Goal: Task Accomplishment & Management: Use online tool/utility

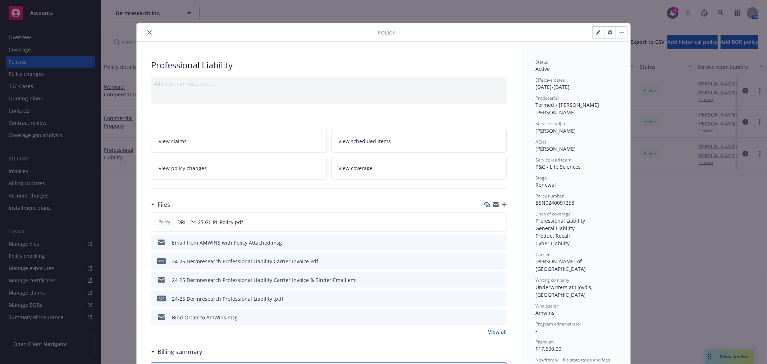
click at [147, 33] on icon "close" at bounding box center [149, 32] width 4 height 4
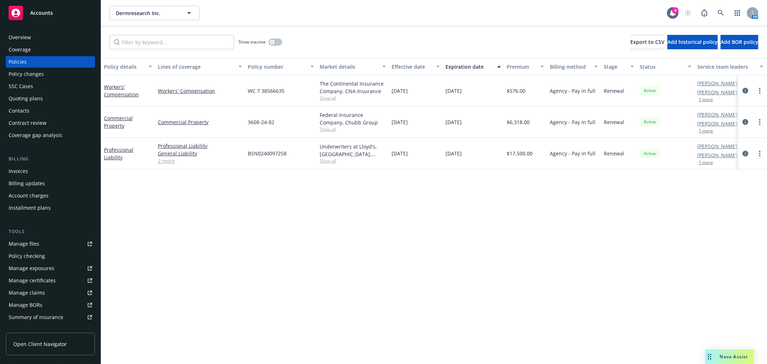
drag, startPoint x: 559, startPoint y: 4, endPoint x: 725, endPoint y: 12, distance: 165.9
click at [562, 4] on div "Dermresearch Inc. Dermresearch Inc. 4 AM" at bounding box center [434, 13] width 666 height 26
click at [725, 11] on link at bounding box center [721, 13] width 14 height 14
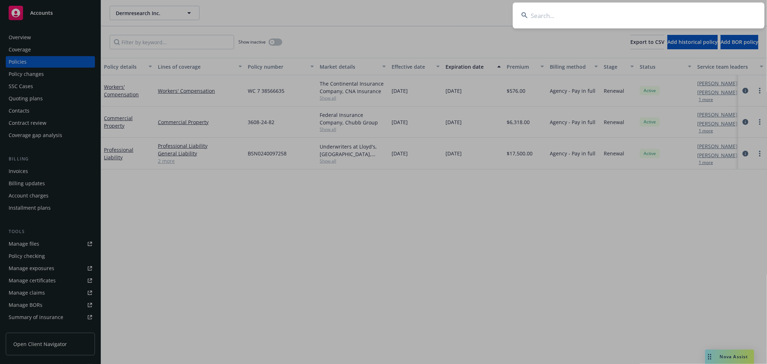
click at [618, 17] on input at bounding box center [639, 16] width 252 height 26
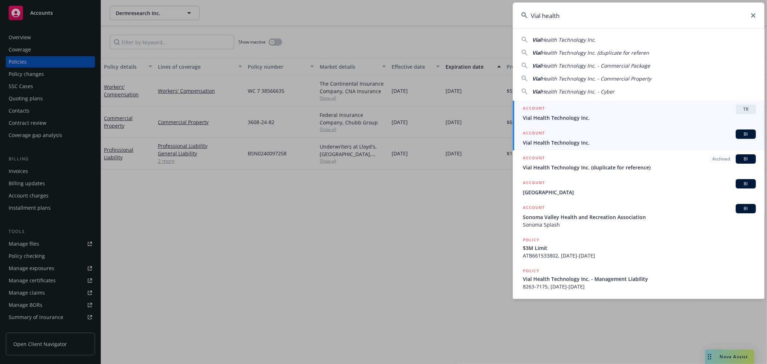
type input "Vial health"
click at [573, 138] on div "ACCOUNT BI" at bounding box center [639, 133] width 233 height 9
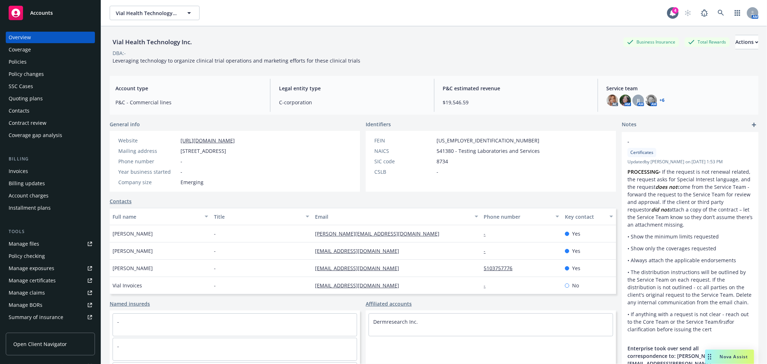
click at [30, 96] on div "Quoting plans" at bounding box center [26, 99] width 34 height 12
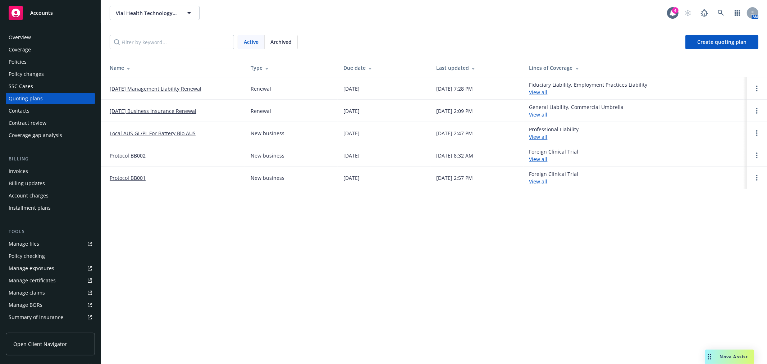
click at [155, 110] on link "[DATE] Business Insurance Renewal" at bounding box center [153, 111] width 87 height 8
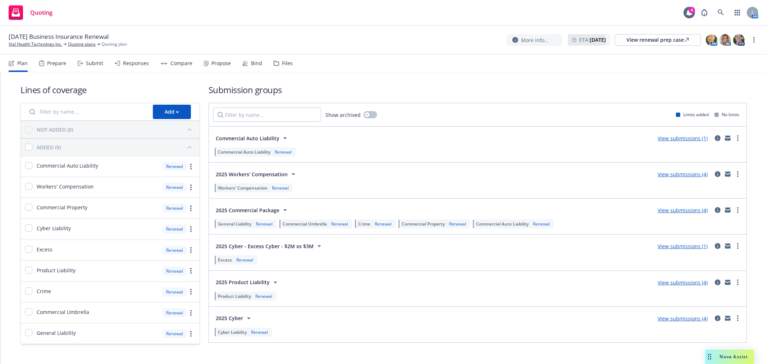
click at [207, 65] on div "Propose" at bounding box center [217, 63] width 27 height 17
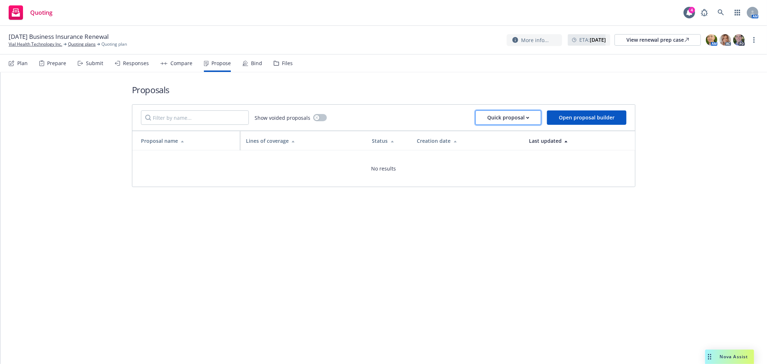
click at [504, 114] on div "Quick proposal" at bounding box center [508, 118] width 42 height 14
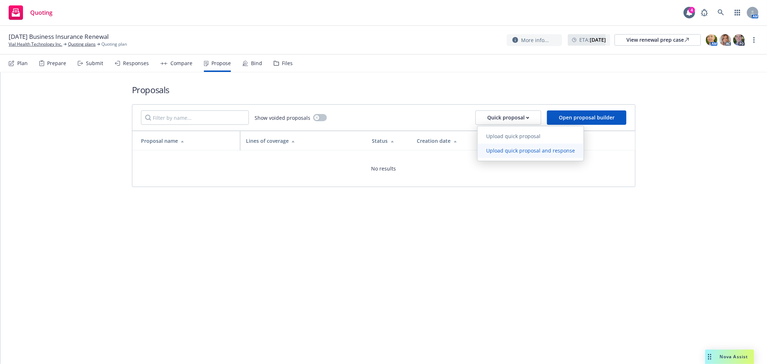
click at [504, 149] on span "Upload quick proposal and response" at bounding box center [531, 150] width 106 height 7
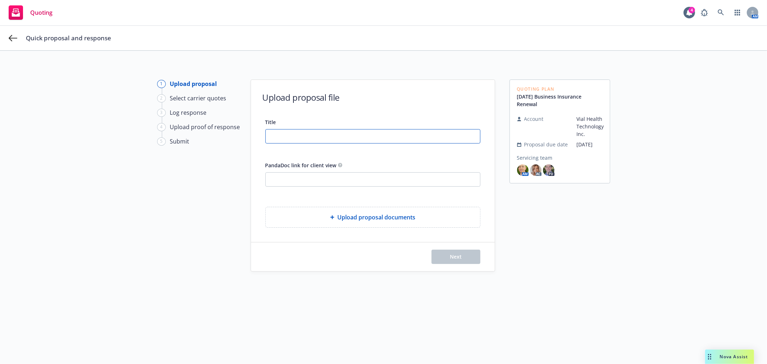
click at [353, 138] on input "Title" at bounding box center [373, 136] width 214 height 14
type input "Vial Health - 25-26 P&C Proposal"
click at [341, 184] on input "PandaDoc link for client view" at bounding box center [373, 180] width 214 height 14
paste input "[URL][DOMAIN_NAME]"
type input "[URL][DOMAIN_NAME]"
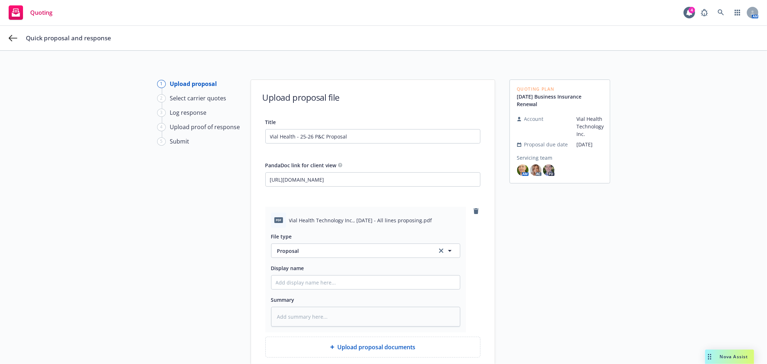
scroll to position [40, 0]
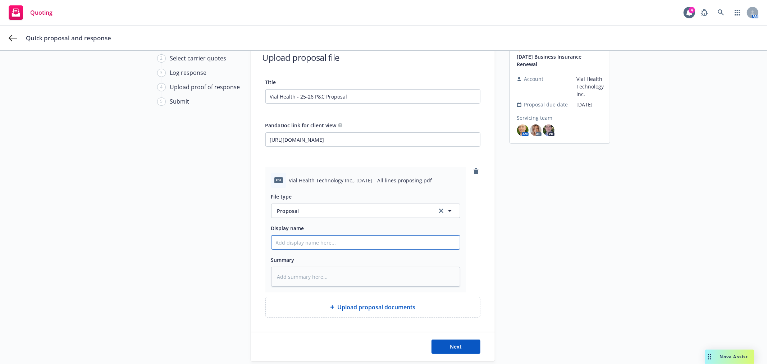
drag, startPoint x: 306, startPoint y: 248, endPoint x: 333, endPoint y: 246, distance: 26.7
click at [306, 248] on input "Display name" at bounding box center [365, 243] width 188 height 14
type textarea "x"
type input "V"
type textarea "x"
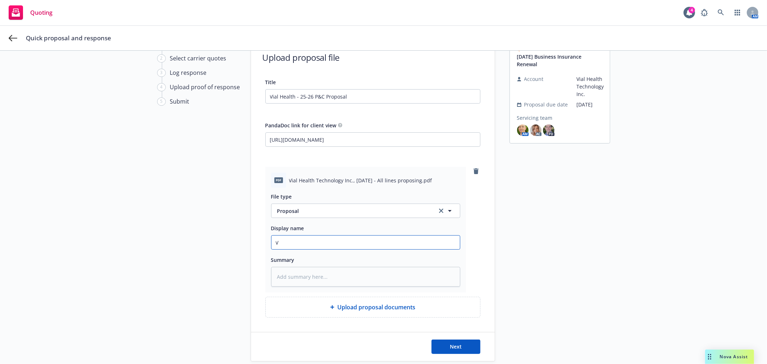
type input "Vi"
type textarea "x"
type input "Via"
type textarea "x"
type input "Vial"
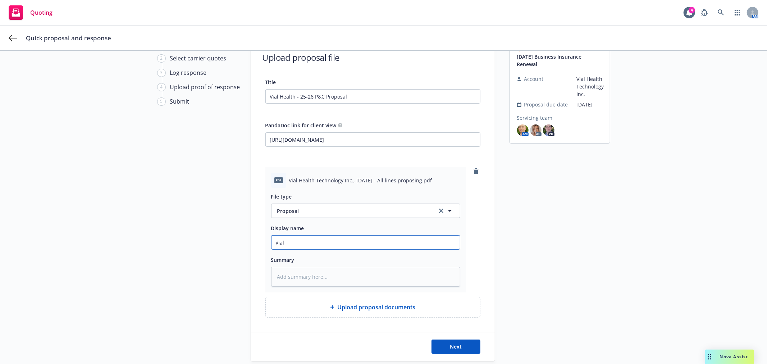
type textarea "x"
type input "Vial H"
type textarea "x"
type input "Vial He"
type textarea "x"
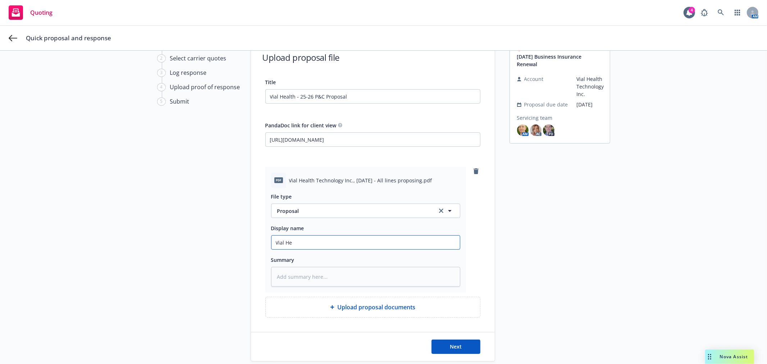
type input "Vial Hea"
type textarea "x"
type input "Vial Heal"
type textarea "x"
type input "Vial Healt"
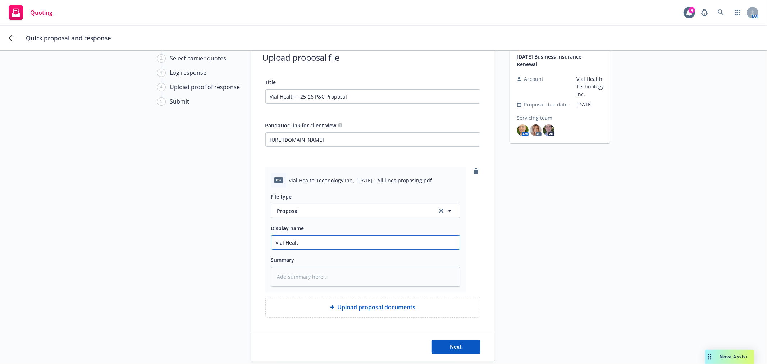
type textarea "x"
type input "Vial Health"
type textarea "x"
type input "Vial Health"
type textarea "x"
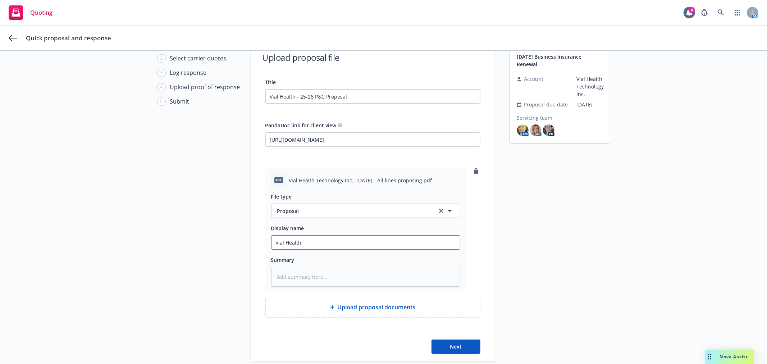
type input "Vial Health -"
type textarea "x"
type input "Vial Health -"
type textarea "x"
type input "Vial Health - 2"
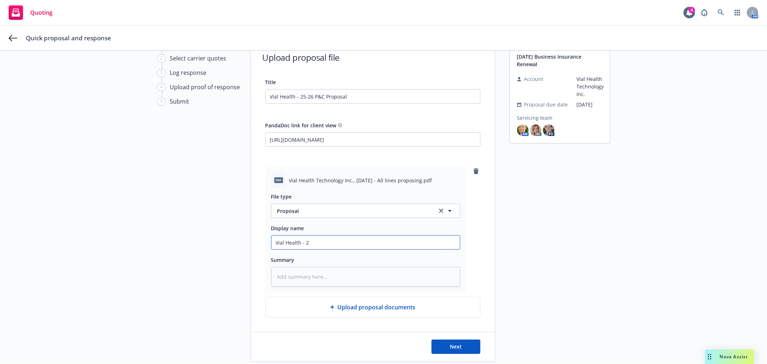
type textarea "x"
type input "Vial Health - 25"
type textarea "x"
type input "Vial Health - 25-"
type textarea "x"
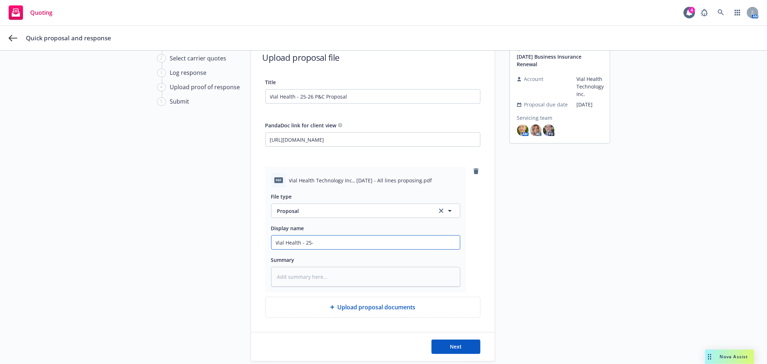
type input "Vial Health - 25-2"
type textarea "x"
type input "Vial Health - 25-26"
type textarea "x"
type input "Vial Health - 25-26"
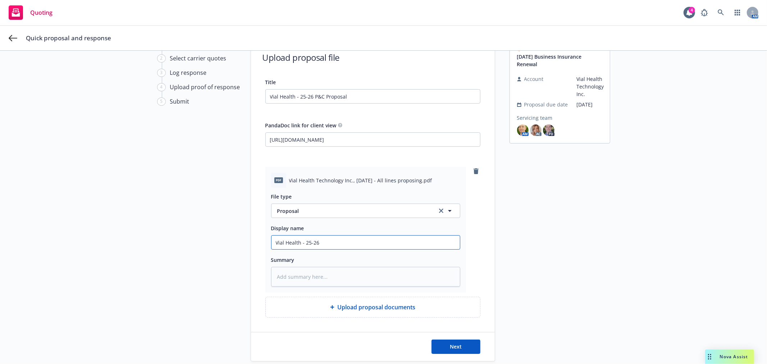
type textarea "x"
type input "Vial Health - 25-26 P"
type textarea "x"
type input "Vial Health - 25-26 Pr"
type textarea "x"
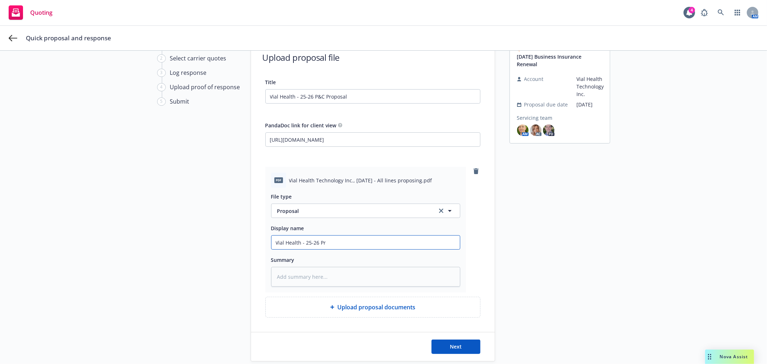
type input "Vial Health - 25-26 Pro"
type textarea "x"
type input "Vial Health - 25-26 Pr"
type textarea "x"
type input "Vial Health - 25-26 P"
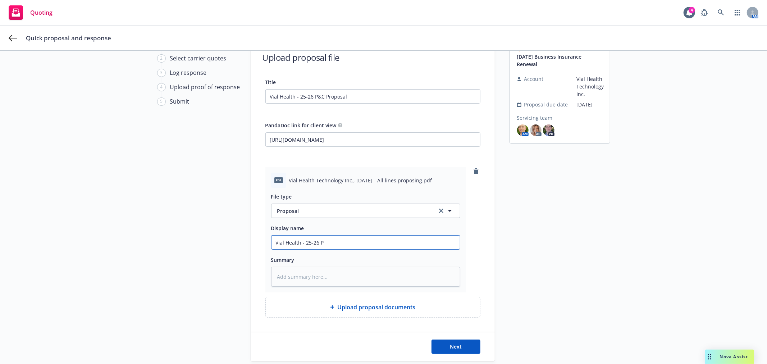
type textarea "x"
type input "Vial Health - 25-26"
type textarea "x"
type input "Vial Health - 25-26 P"
type textarea "x"
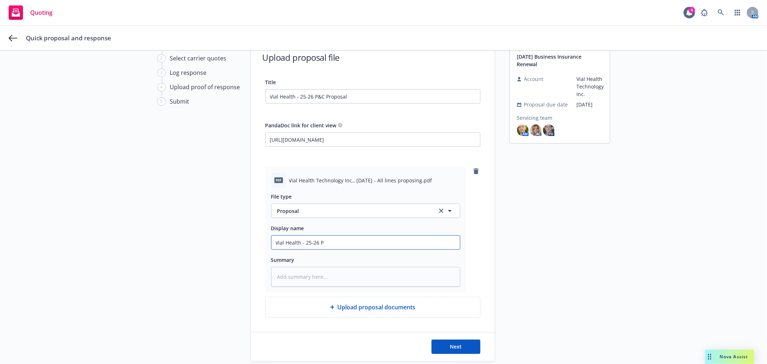
type input "Vial Health - 25-26 P&"
type textarea "x"
type input "Vial Health - 25-26 P&C"
type textarea "x"
type input "Vial Health - 25-26 P&C"
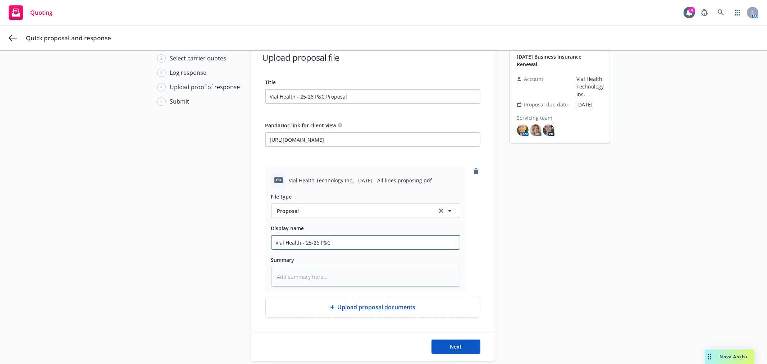
type textarea "x"
type input "Vial Health - 25-26 P&C P"
type textarea "x"
type input "Vial Health - 25-26 P&C Pro"
type textarea "x"
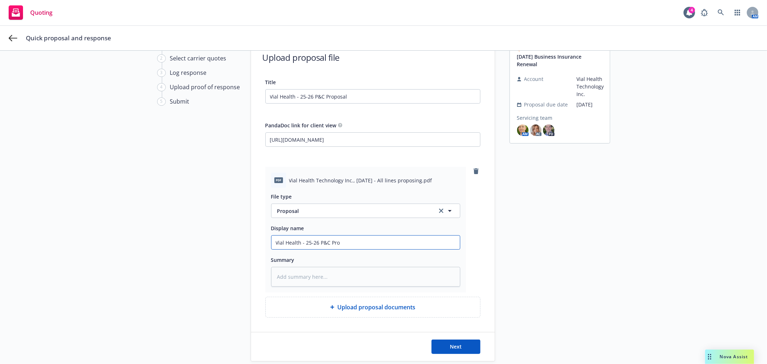
type input "Vial Health - 25-26 P&C Prop"
type textarea "x"
type input "Vial Health - 25-26 P&C Propo"
type textarea "x"
type input "Vial Health - 25-26 P&C Propos"
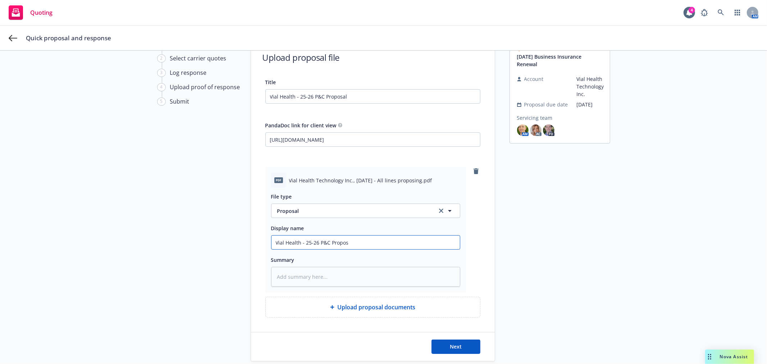
type textarea "x"
type input "Vial Health - 25-26 P&C Proposa"
type textarea "x"
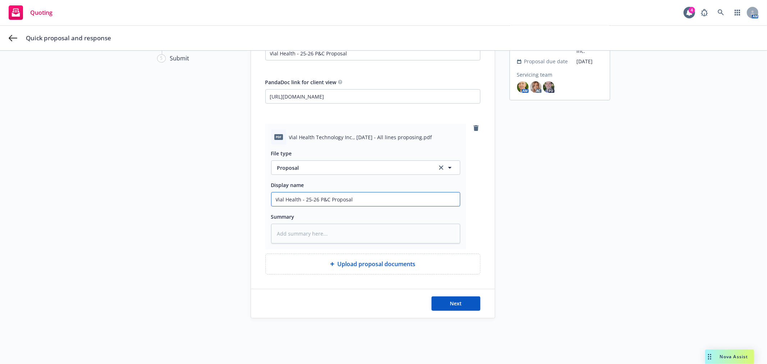
scroll to position [84, 0]
type input "Vial Health - 25-26 P&C Proposal"
type textarea "x"
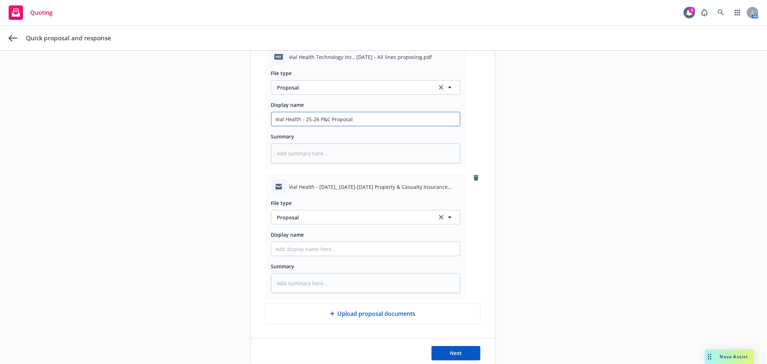
scroll to position [164, 0]
click at [346, 219] on span "Proposal" at bounding box center [352, 217] width 151 height 8
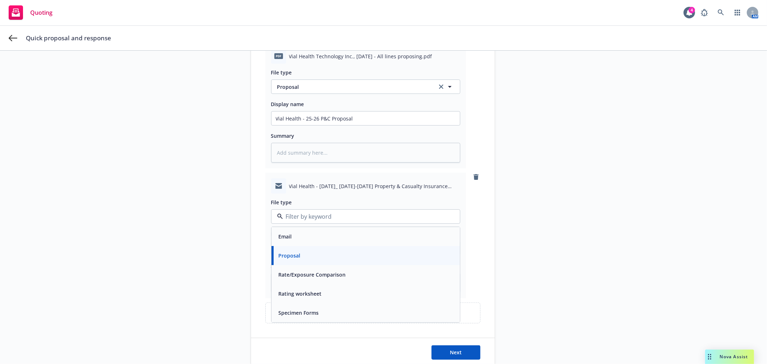
click at [369, 217] on input at bounding box center [364, 216] width 163 height 9
click at [325, 234] on div "Email" at bounding box center [366, 236] width 180 height 10
click at [332, 247] on input "Display name" at bounding box center [365, 248] width 188 height 14
type textarea "x"
type input "E"
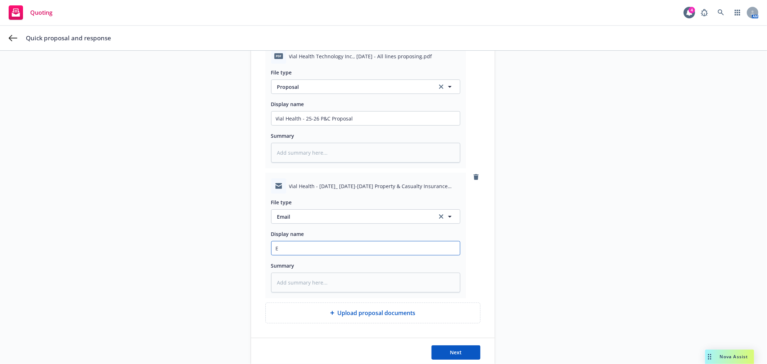
type textarea "x"
type input "Em"
type textarea "x"
type input "Ema"
type textarea "x"
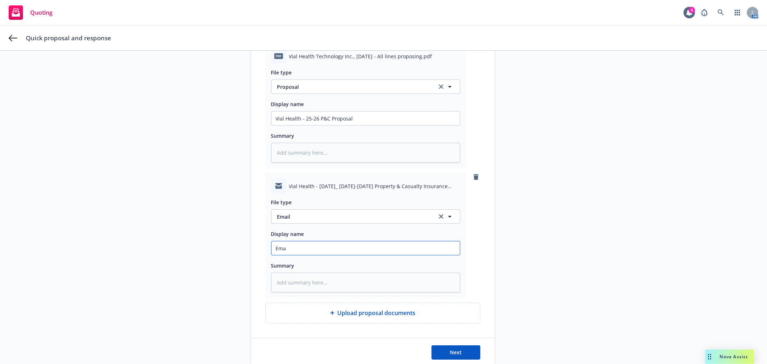
type input "Emai"
type textarea "x"
type input "Email"
type textarea "x"
type input "Email"
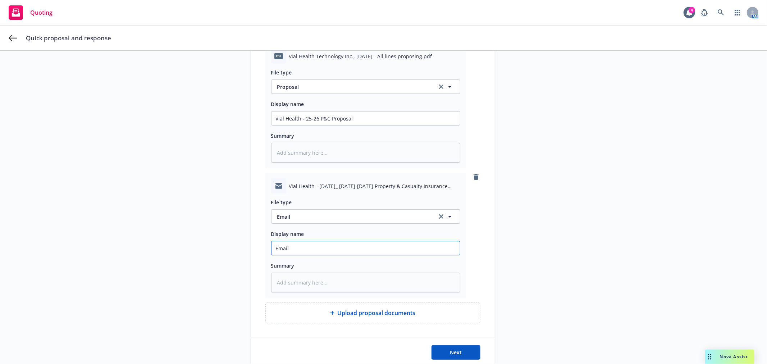
type textarea "x"
type input "Email t"
type textarea "x"
type input "Email to"
type textarea "x"
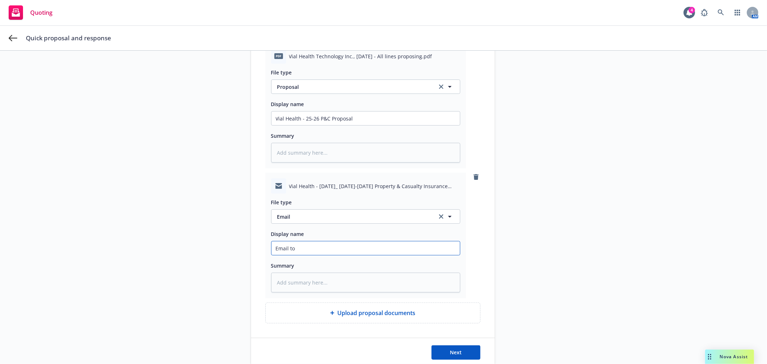
type input "Email to"
type textarea "x"
type input "Email to V"
type textarea "x"
type input "Email to Va"
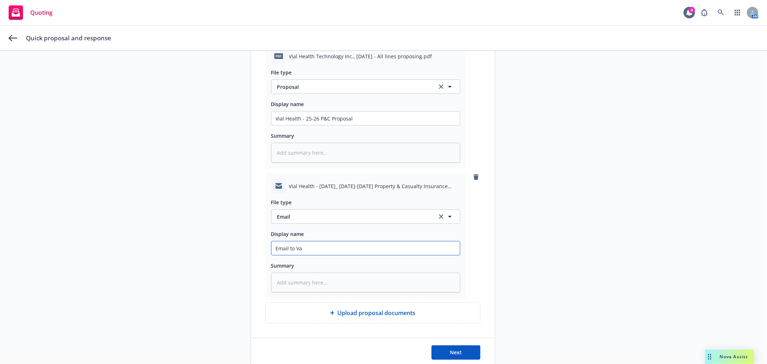
type textarea "x"
type input "Email to Vai"
type textarea "x"
type input "Email to Va"
type textarea "x"
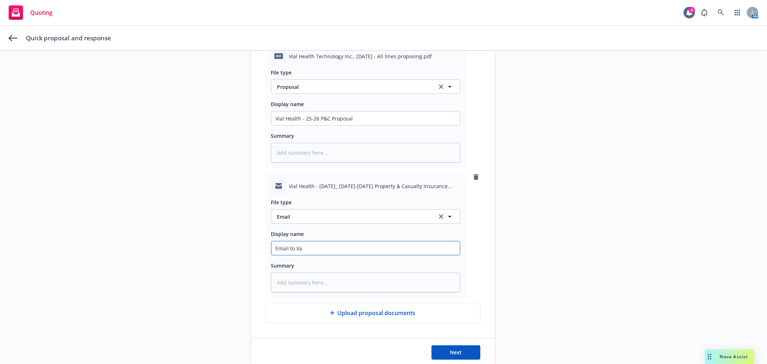
type input "Email to V"
type textarea "x"
type input "Email to"
type textarea "x"
type input "Email to C"
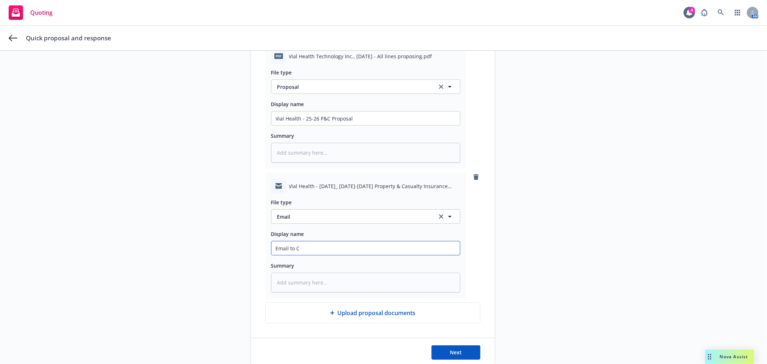
type textarea "x"
type input "Email to Cl"
type textarea "x"
type input "Email to Cli"
type textarea "x"
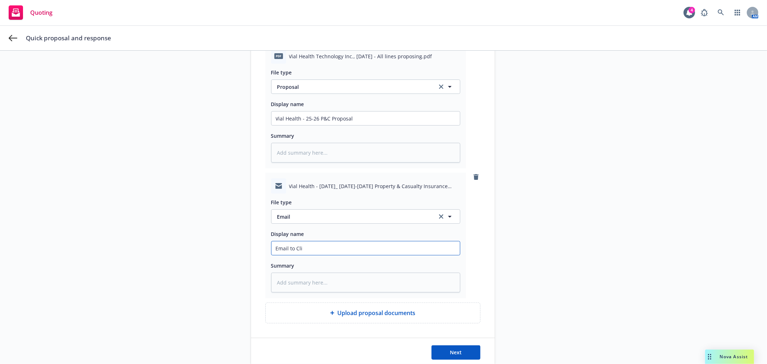
type input "Email to Clie"
type textarea "x"
type input "Email to Clien"
type textarea "x"
type input "Email to Client"
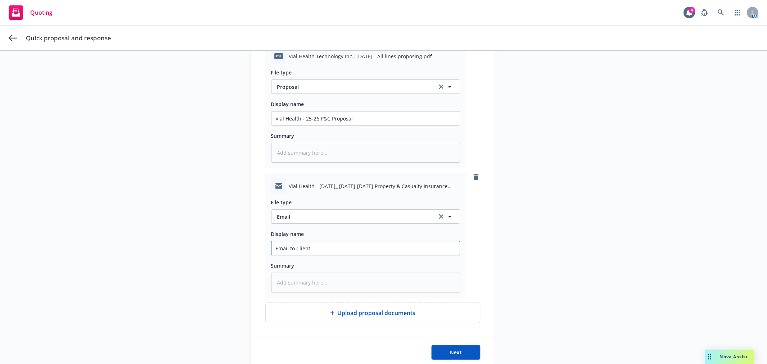
type textarea "x"
type input "Email to Client"
type textarea "x"
type input "Email to Client w"
type textarea "x"
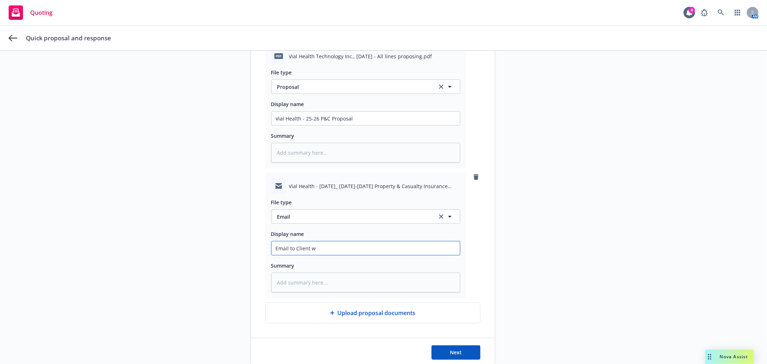
type input "Email to Client wi"
type textarea "x"
type input "Email to Client wit"
type textarea "x"
type input "Email to Client with"
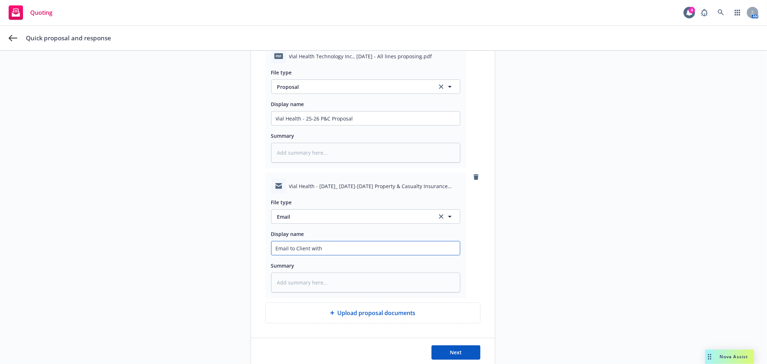
type textarea "x"
type input "Email to Client with"
type textarea "x"
type input "Email to Client with P"
type textarea "x"
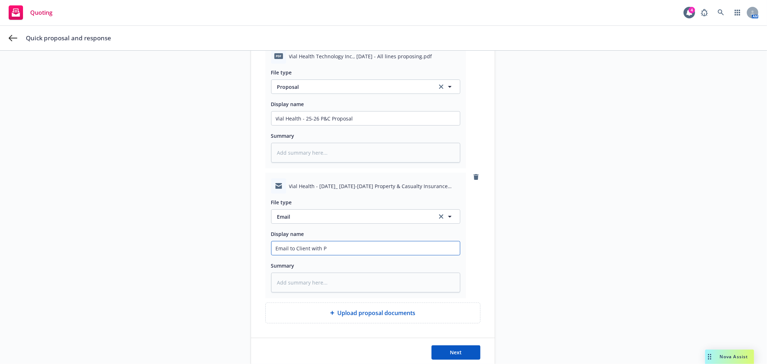
type input "Email to Client with Pr"
type textarea "x"
type input "Email to Client with Pro"
type textarea "x"
type input "Email to Client with Prop"
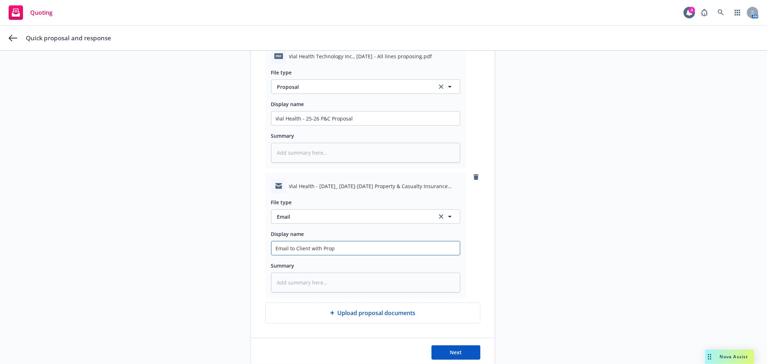
type textarea "x"
type input "Email to Client with Propo"
type textarea "x"
type input "Email to Client with Propos"
type textarea "x"
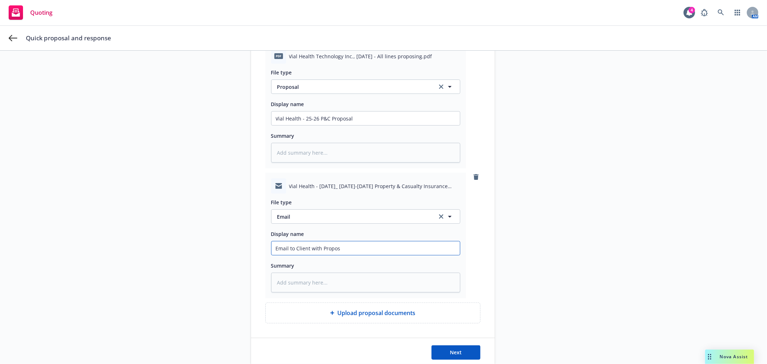
type input "Email to Client with Proposa"
type textarea "x"
type input "Email to Client with Proposal"
type textarea "x"
type input "Email to Client with Proposal"
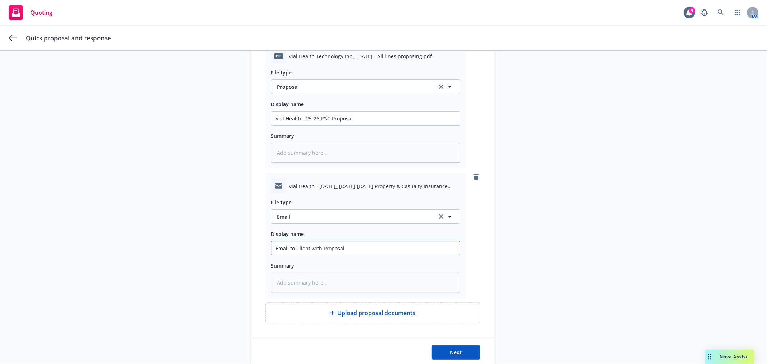
type textarea "x"
type input "Email to Client with Proposal A"
type textarea "x"
type input "Email to Client with Proposal At"
type textarea "x"
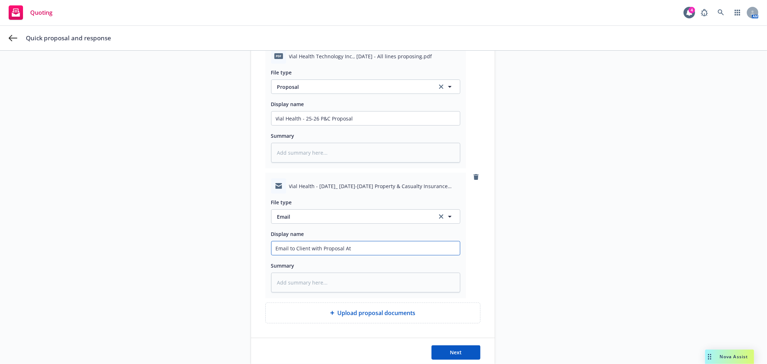
type input "Email to Client with Proposal Att"
type textarea "x"
type input "Email to Client with Proposal Atta"
type textarea "x"
type input "Email to Client with Proposal Attac"
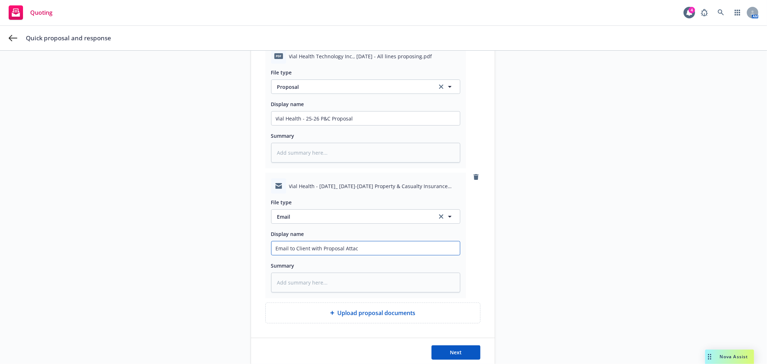
type textarea "x"
type input "Email to Client with Proposal Attach"
type textarea "x"
type input "Email to Client with Proposal Attache"
type textarea "x"
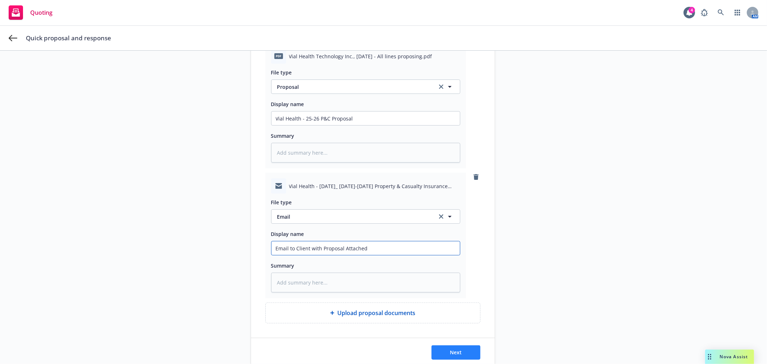
type input "Email to Client with Proposal Attached"
click at [443, 356] on button "Next" at bounding box center [455, 352] width 49 height 14
type textarea "x"
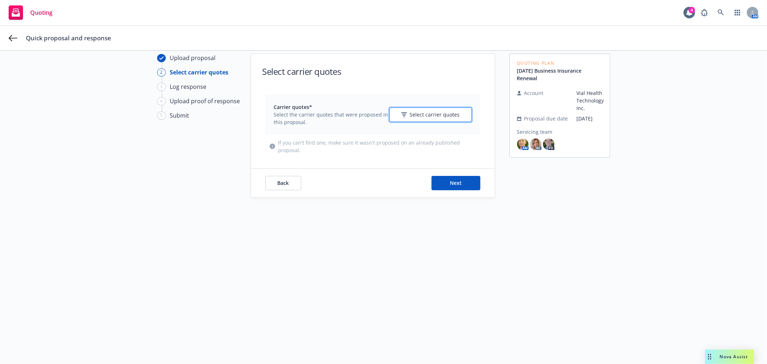
click at [407, 110] on button "Select carrier quotes" at bounding box center [430, 115] width 82 height 14
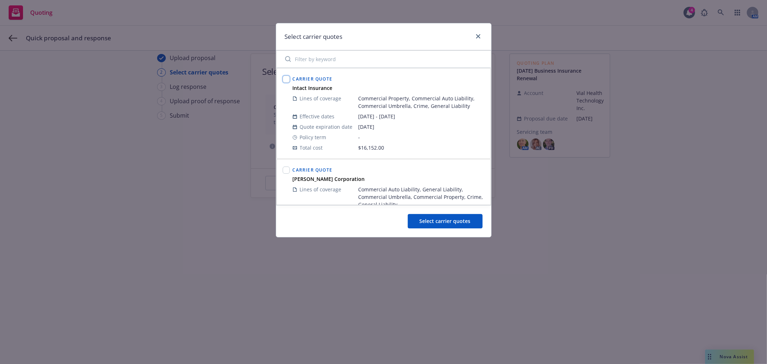
click at [287, 78] on input "checkbox" at bounding box center [286, 79] width 7 height 7
checkbox input "true"
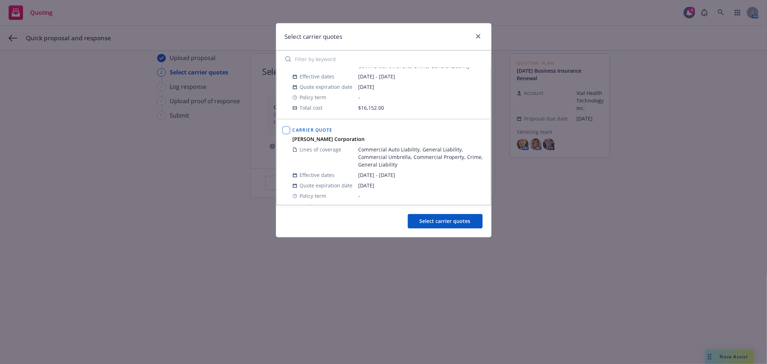
click at [287, 132] on input "checkbox" at bounding box center [286, 130] width 7 height 7
checkbox input "true"
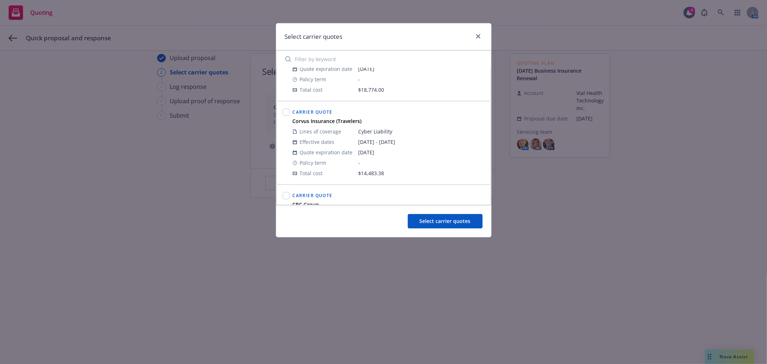
scroll to position [160, 0]
click at [284, 111] on input "checkbox" at bounding box center [286, 108] width 7 height 7
checkbox input "true"
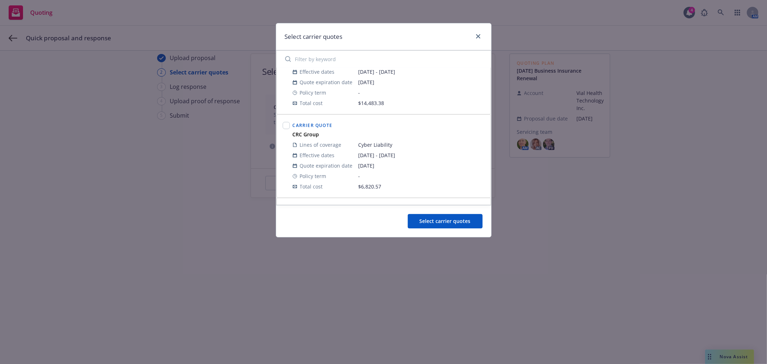
scroll to position [239, 0]
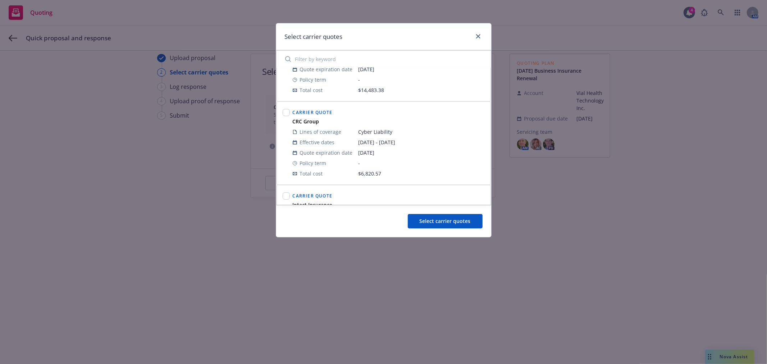
click at [282, 114] on div at bounding box center [286, 143] width 10 height 74
click at [287, 114] on input "checkbox" at bounding box center [286, 112] width 7 height 7
checkbox input "true"
click at [286, 116] on input "checkbox" at bounding box center [286, 116] width 7 height 7
checkbox input "true"
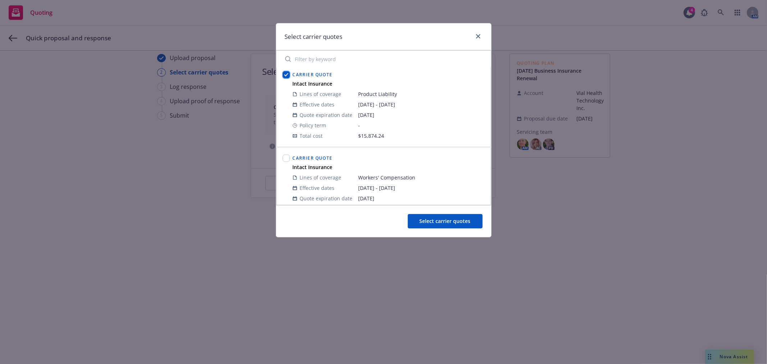
scroll to position [399, 0]
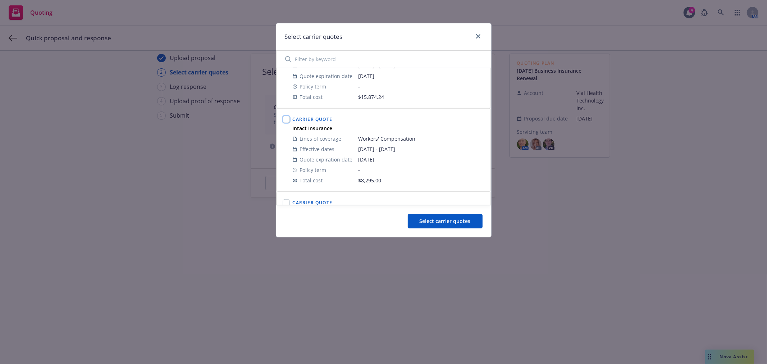
click at [289, 118] on input "checkbox" at bounding box center [286, 119] width 7 height 7
checkbox input "true"
click at [281, 122] on div at bounding box center [286, 154] width 10 height 74
click at [285, 122] on input "checkbox" at bounding box center [286, 122] width 7 height 7
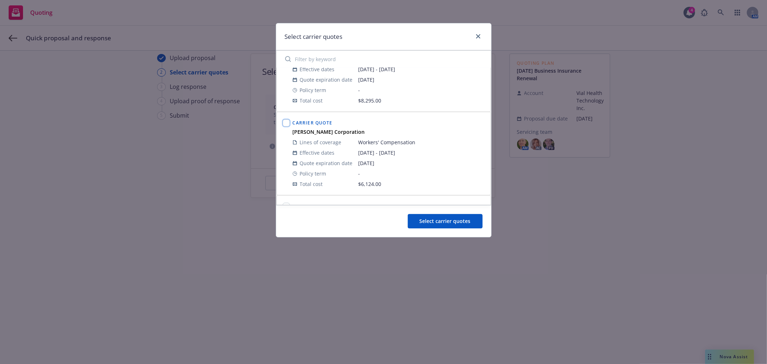
checkbox input "true"
click at [283, 125] on input "checkbox" at bounding box center [286, 126] width 7 height 7
checkbox input "true"
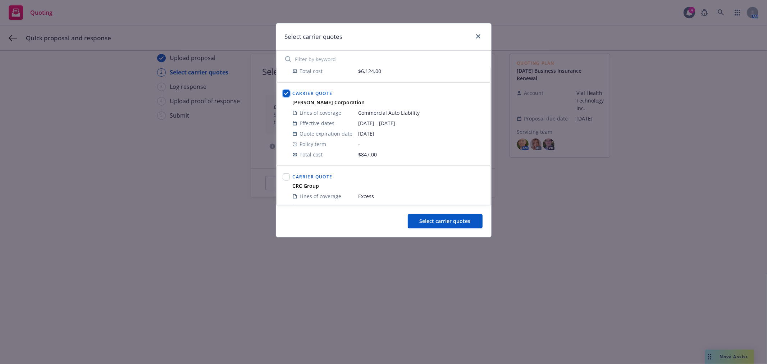
scroll to position [637, 0]
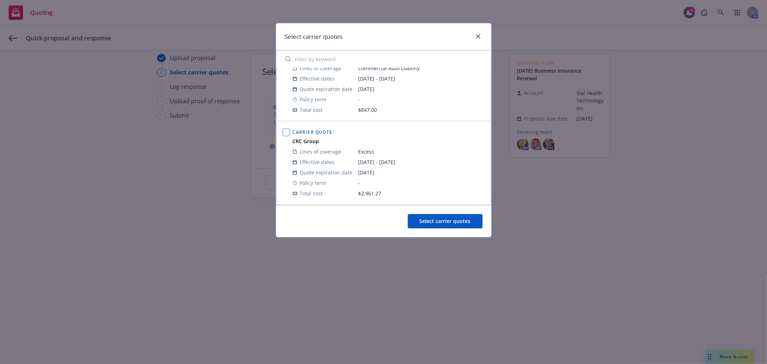
click at [289, 132] on input "checkbox" at bounding box center [286, 132] width 7 height 7
checkbox input "true"
click at [426, 219] on span "Select carrier quotes" at bounding box center [445, 221] width 51 height 7
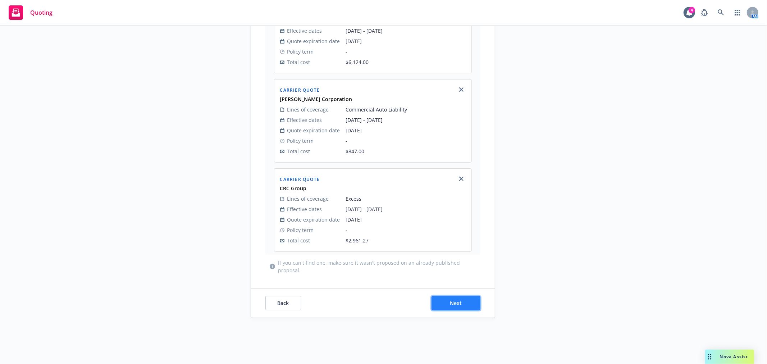
click at [452, 303] on span "Next" at bounding box center [456, 303] width 12 height 7
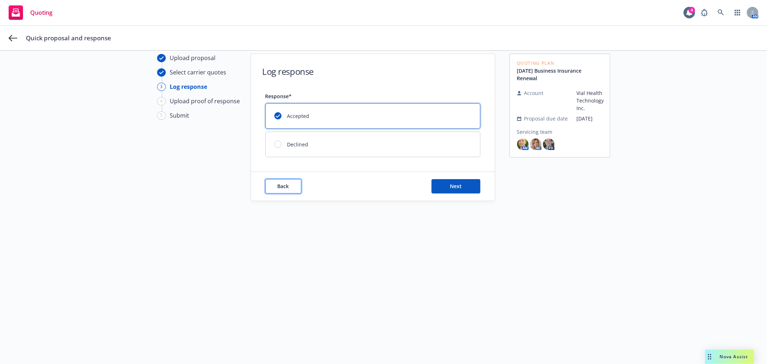
click at [273, 192] on button "Back" at bounding box center [283, 186] width 36 height 14
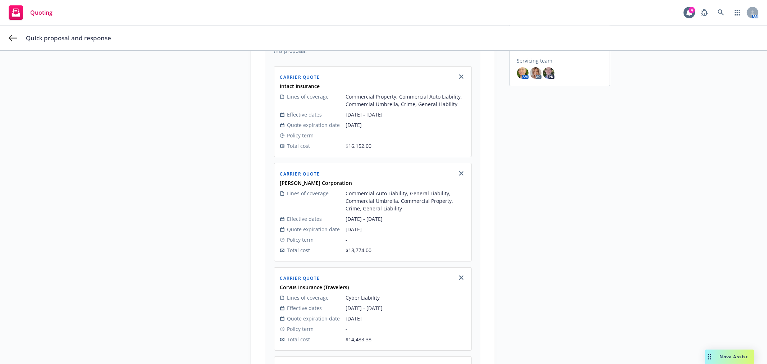
scroll to position [12, 0]
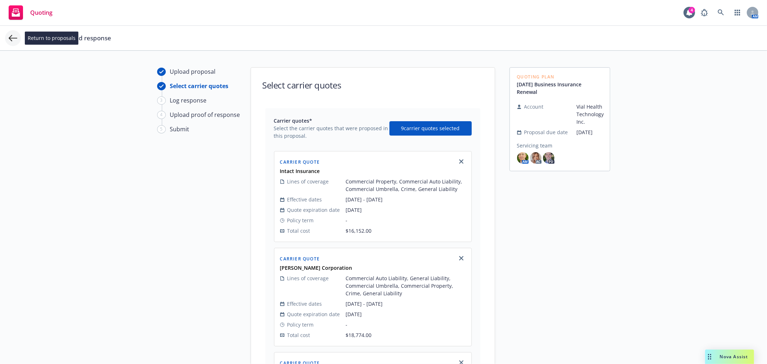
click at [13, 35] on icon at bounding box center [13, 38] width 9 height 9
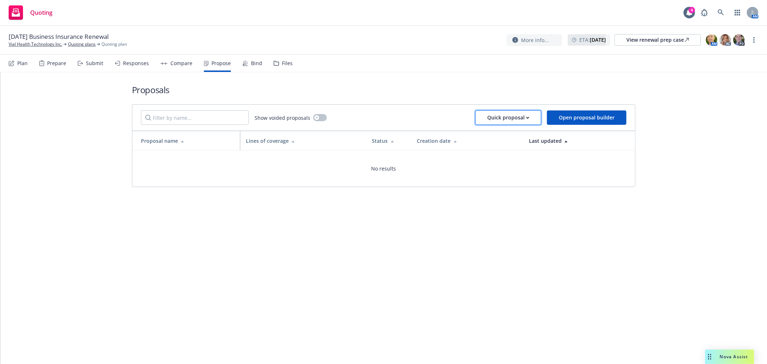
click at [513, 121] on div "Quick proposal" at bounding box center [508, 118] width 42 height 14
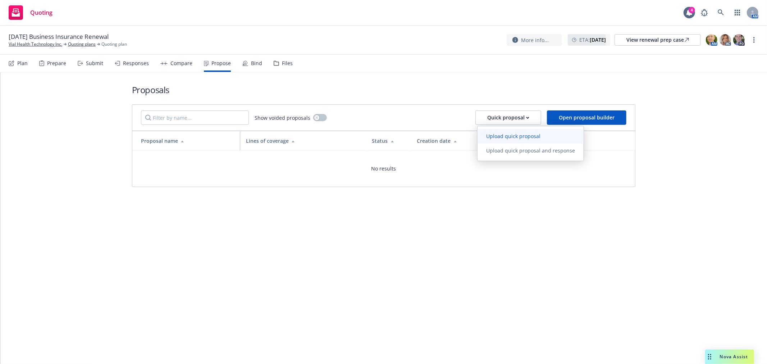
click at [501, 137] on span "Upload quick proposal" at bounding box center [514, 136] width 72 height 7
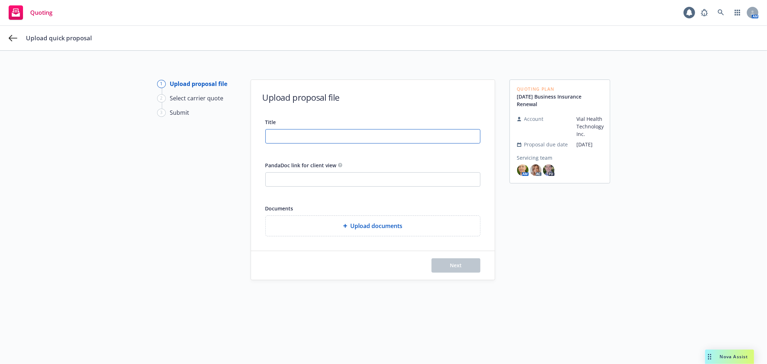
click at [300, 141] on input "Title" at bounding box center [373, 136] width 214 height 14
type input "Vial health - 25-26 P&C Proposal"
click at [318, 179] on input "PandaDoc link for client view" at bounding box center [373, 180] width 214 height 14
paste input "[URL][DOMAIN_NAME]"
type input "[URL][DOMAIN_NAME]"
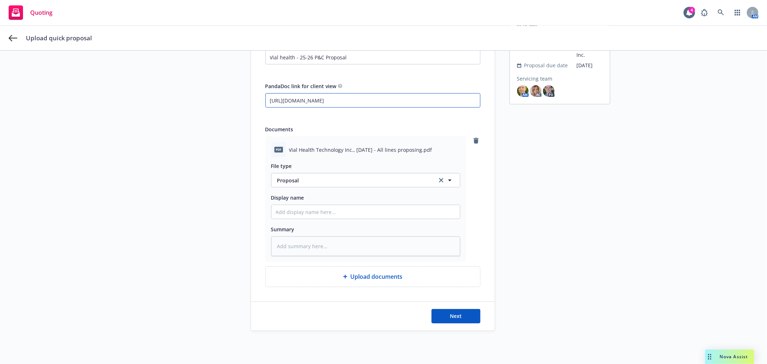
scroll to position [80, 0]
click at [333, 209] on input "Display name" at bounding box center [365, 211] width 188 height 14
type textarea "x"
type input "V"
type textarea "x"
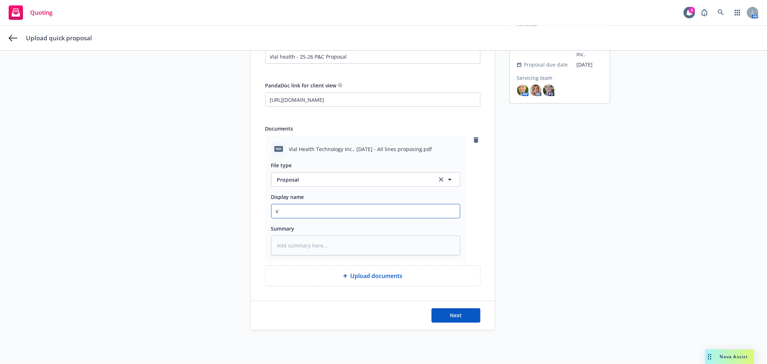
type input "Vi"
type textarea "x"
type input "Via"
type textarea "x"
type input "Vial"
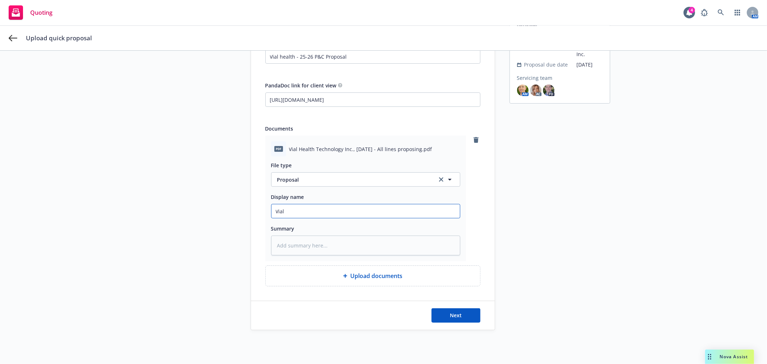
type textarea "x"
type input "Vial"
type textarea "x"
type input "Vial H"
type textarea "x"
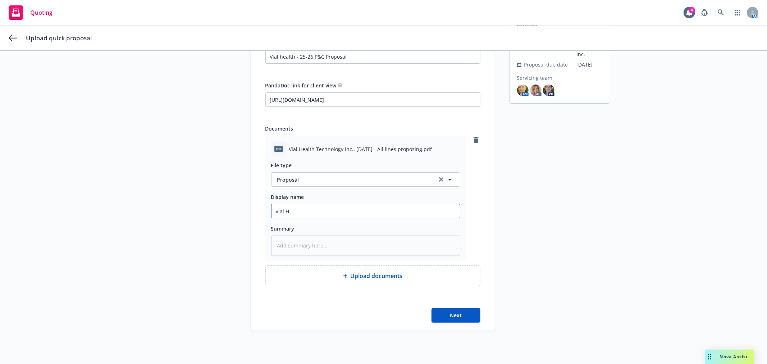
type input "Vial He"
type textarea "x"
type input "Vial Hea"
type textarea "x"
type input "Vial Heal"
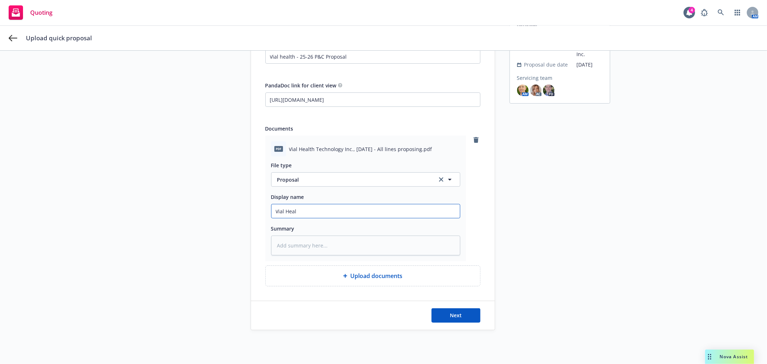
type textarea "x"
type input "Vial Healt"
type textarea "x"
type input "Vial Health"
type textarea "x"
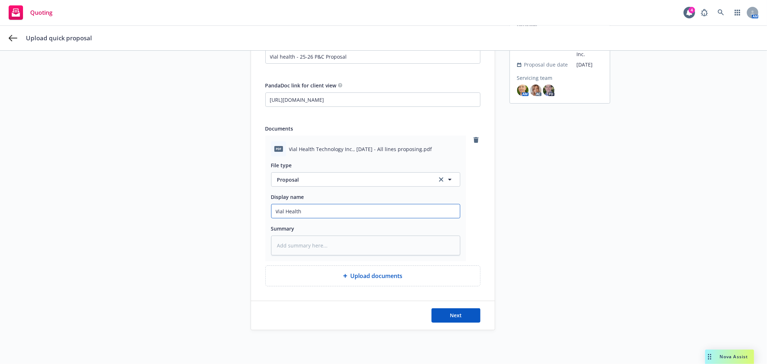
type input "Vial Health"
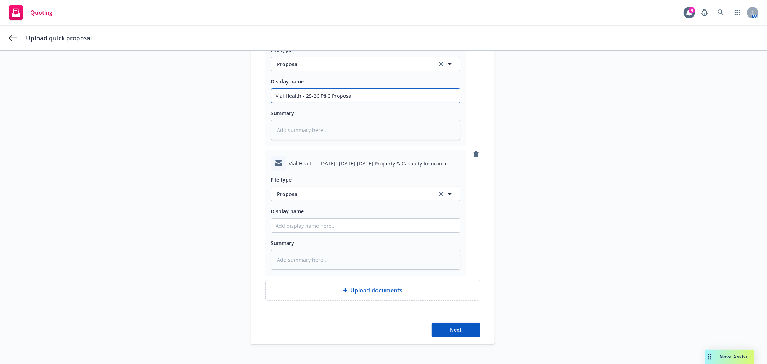
scroll to position [200, 0]
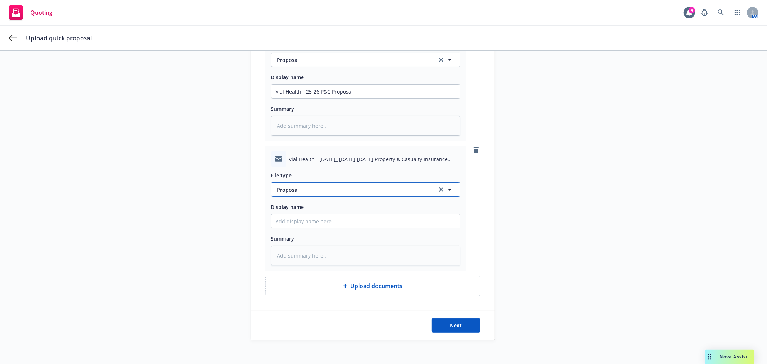
click at [328, 189] on span "Proposal" at bounding box center [352, 190] width 151 height 8
click at [297, 219] on div "Email" at bounding box center [365, 209] width 188 height 19
click at [358, 230] on div "File type Email Email Proposal Rate/Exposure Comparison Rating worksheet Specim…" at bounding box center [365, 215] width 189 height 99
click at [351, 227] on input "Display name" at bounding box center [365, 221] width 188 height 14
click at [448, 330] on button "Next" at bounding box center [455, 325] width 49 height 14
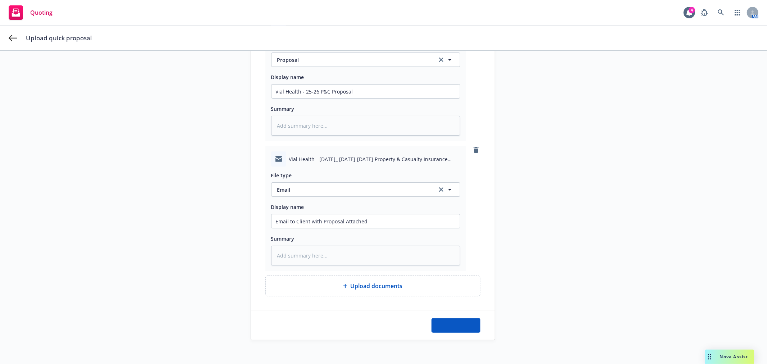
scroll to position [26, 0]
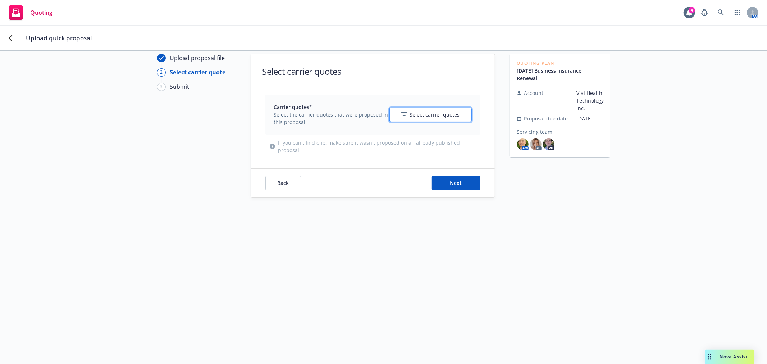
click at [418, 117] on span "Select carrier quotes" at bounding box center [435, 115] width 50 height 8
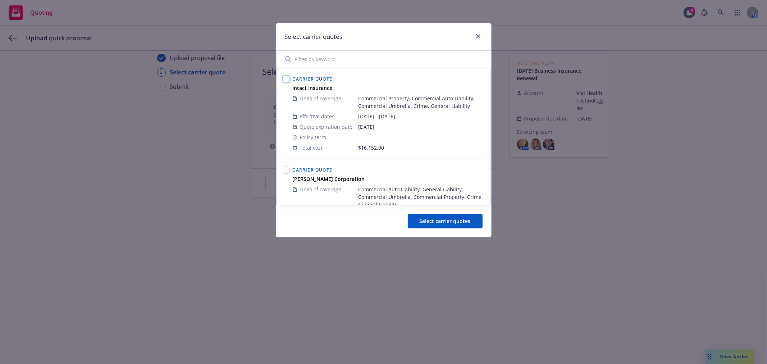
click at [284, 77] on input "checkbox" at bounding box center [286, 79] width 7 height 7
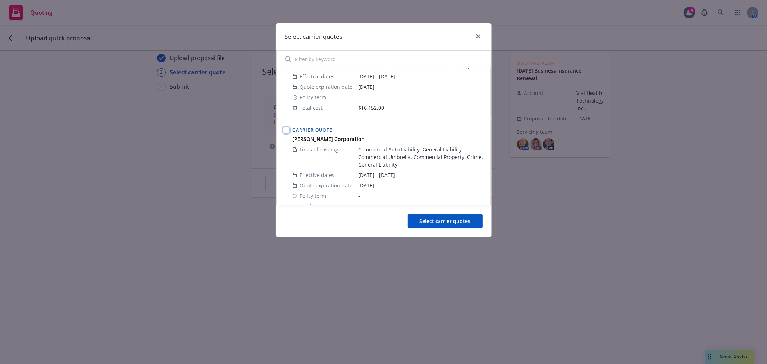
click at [286, 128] on input "checkbox" at bounding box center [286, 130] width 7 height 7
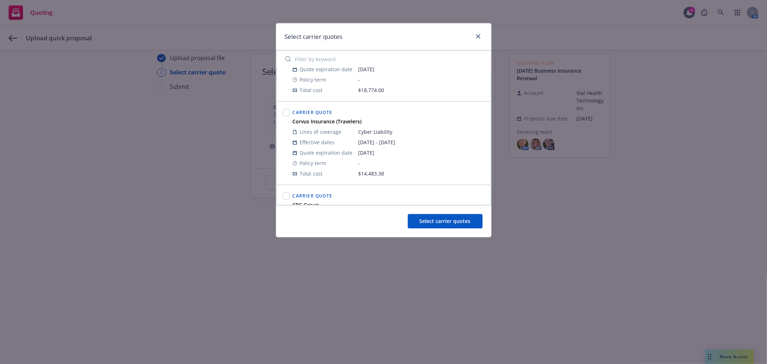
scroll to position [160, 0]
click at [290, 111] on div at bounding box center [286, 139] width 10 height 74
click at [288, 109] on input "checkbox" at bounding box center [286, 108] width 7 height 7
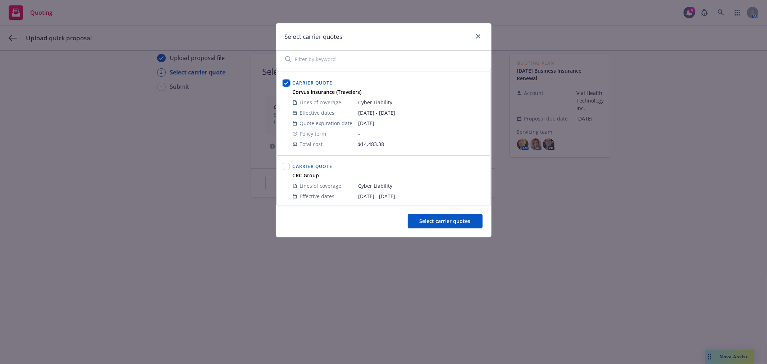
scroll to position [200, 0]
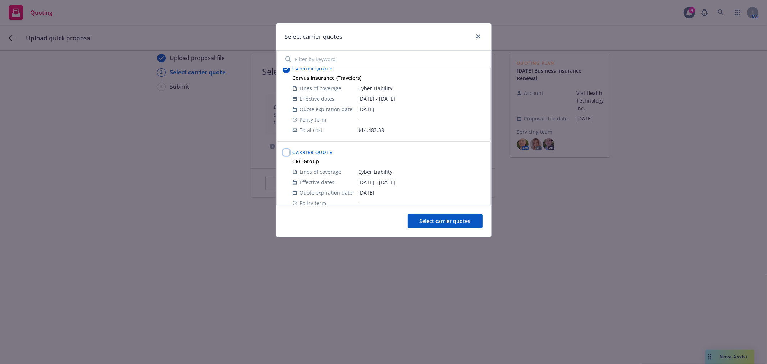
click at [289, 150] on input "checkbox" at bounding box center [286, 152] width 7 height 7
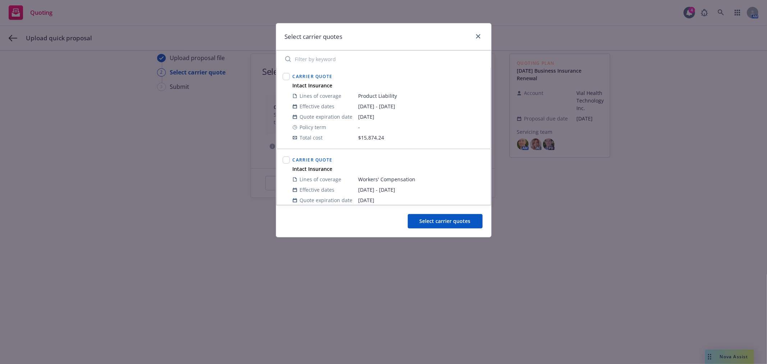
scroll to position [360, 0]
click at [284, 77] on input "checkbox" at bounding box center [286, 75] width 7 height 7
click at [286, 159] on input "checkbox" at bounding box center [286, 159] width 7 height 7
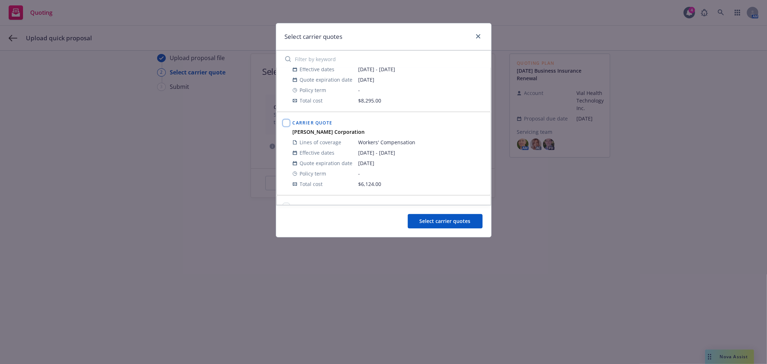
click at [284, 121] on input "checkbox" at bounding box center [286, 122] width 7 height 7
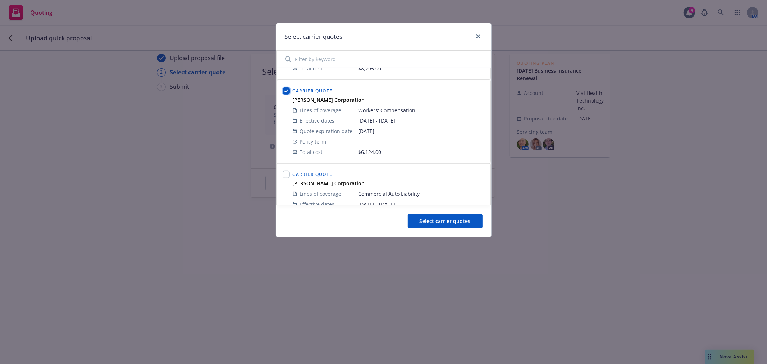
scroll to position [559, 0]
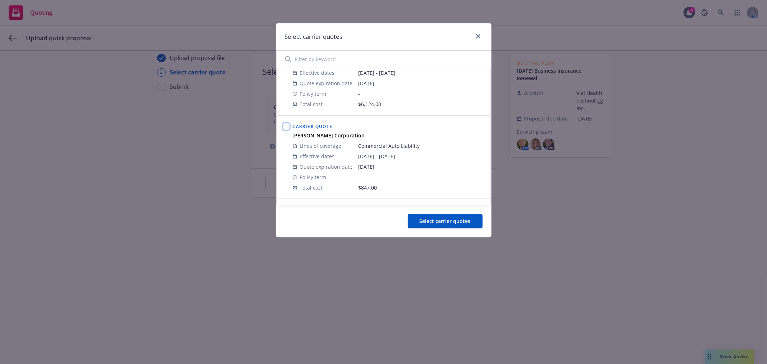
click at [283, 128] on input "checkbox" at bounding box center [286, 126] width 7 height 7
click at [285, 134] on input "checkbox" at bounding box center [286, 132] width 7 height 7
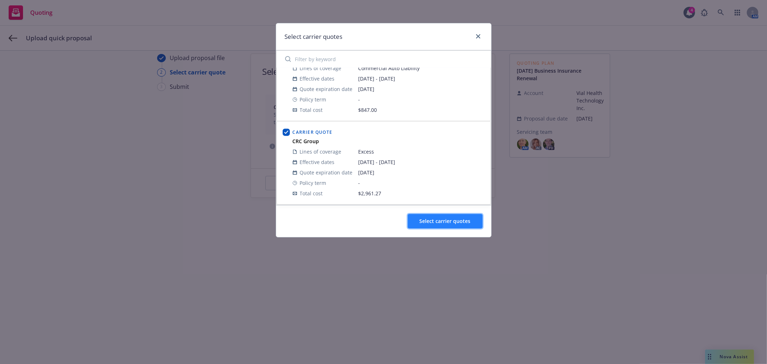
click at [430, 218] on span "Select carrier quotes" at bounding box center [445, 221] width 51 height 7
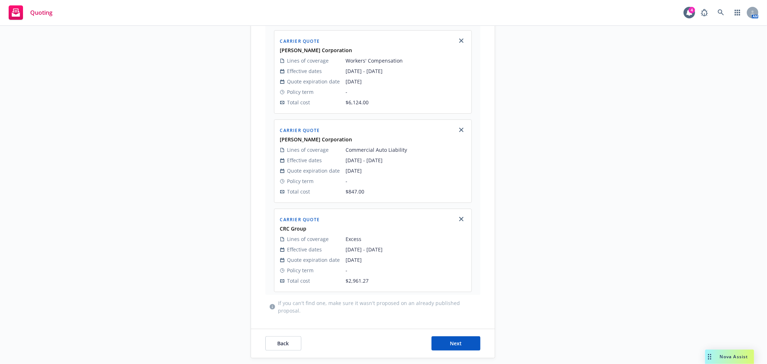
scroll to position [731, 0]
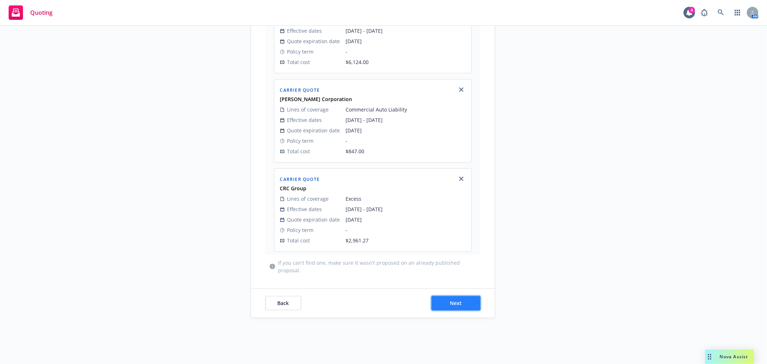
click at [453, 299] on button "Next" at bounding box center [455, 303] width 49 height 14
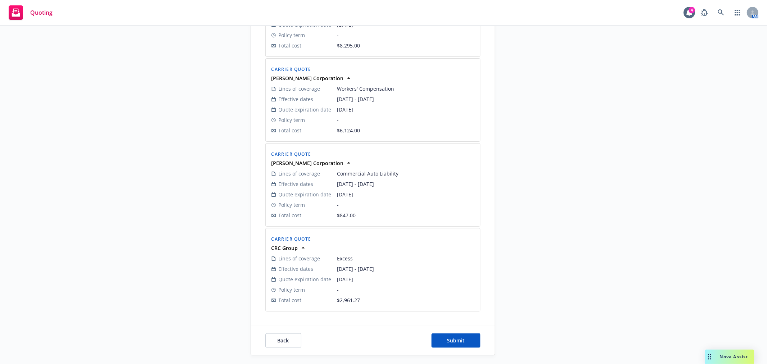
scroll to position [705, 0]
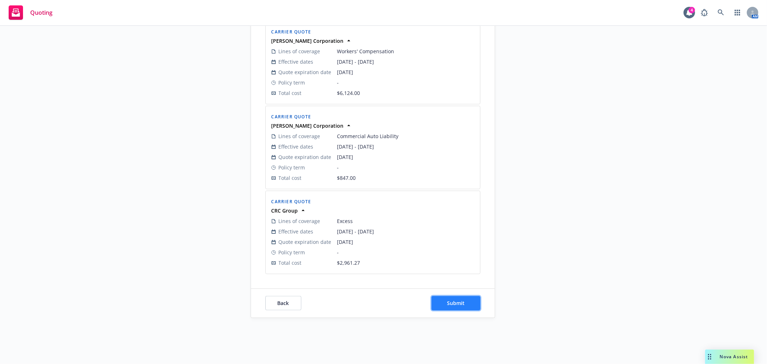
click at [448, 307] on button "Submit" at bounding box center [455, 303] width 49 height 14
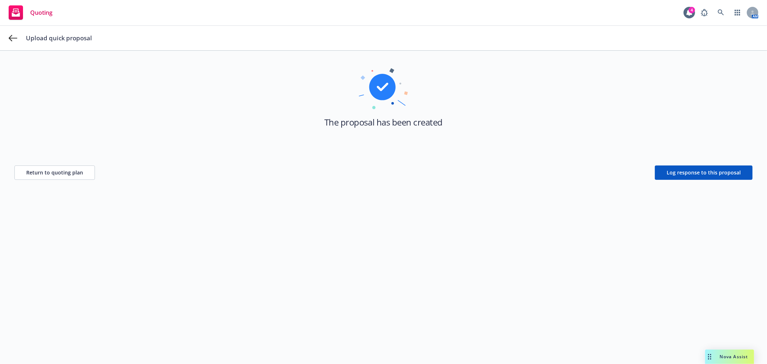
scroll to position [26, 0]
click at [597, 86] on div "The proposal has been created" at bounding box center [384, 96] width 704 height 63
click at [48, 172] on span "Return to quoting plan" at bounding box center [54, 172] width 57 height 7
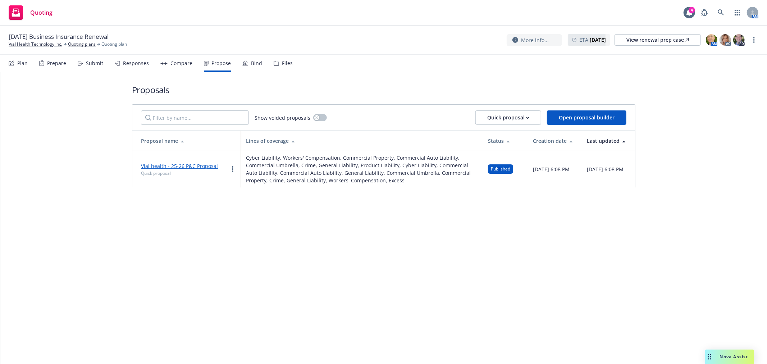
click at [417, 78] on div "Proposals Show voided proposals Quick proposal Open proposal builder Proposal n…" at bounding box center [383, 135] width 503 height 127
